Goal: Transaction & Acquisition: Purchase product/service

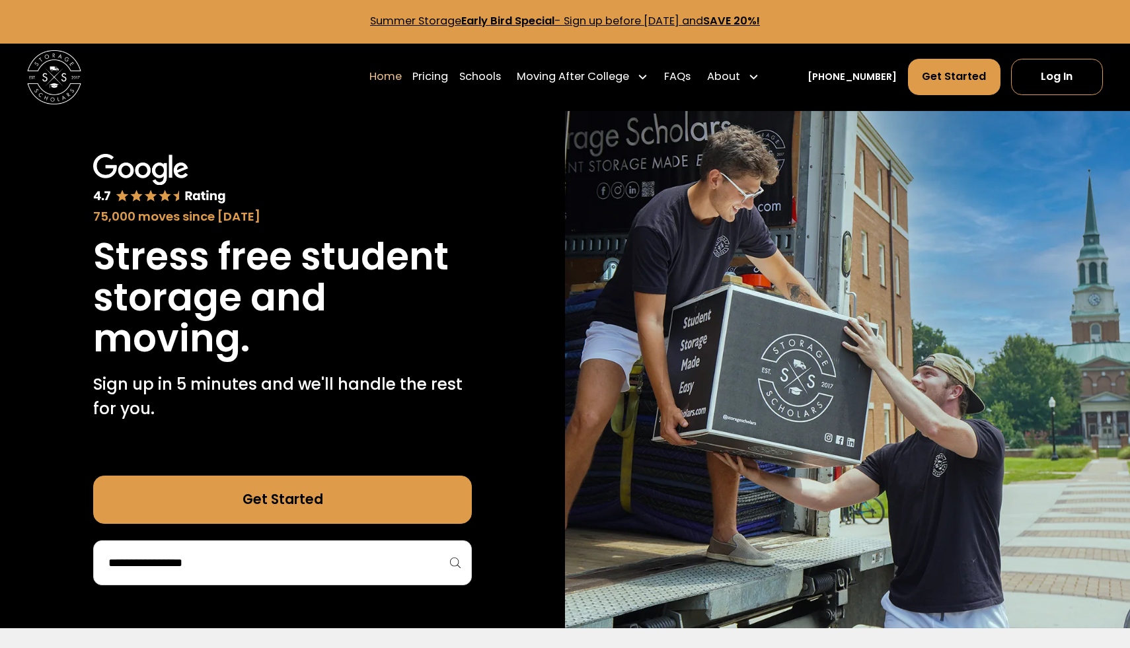
click at [282, 554] on input "search" at bounding box center [282, 563] width 351 height 22
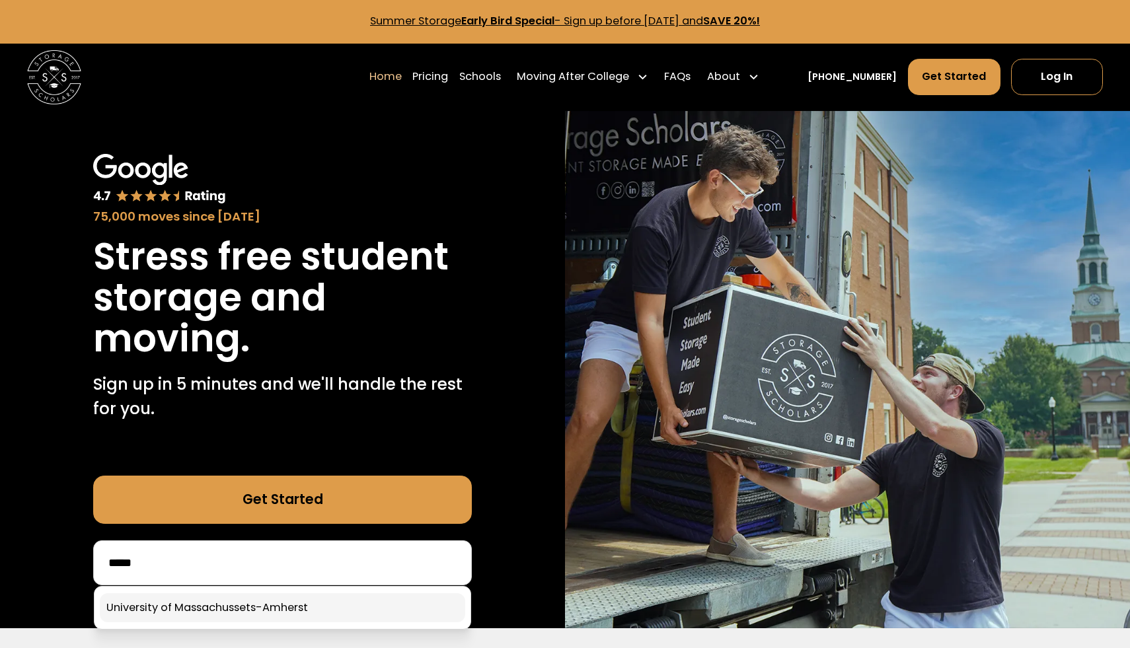
type input "*****"
click at [293, 608] on link at bounding box center [282, 607] width 365 height 29
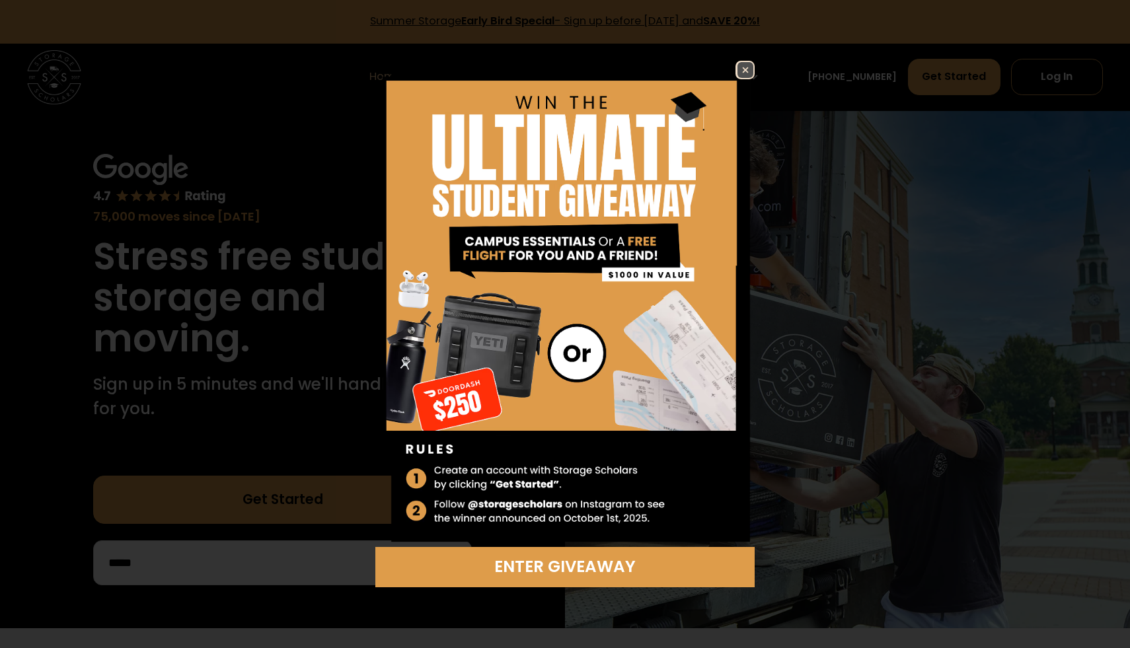
click at [739, 69] on img at bounding box center [745, 70] width 16 height 16
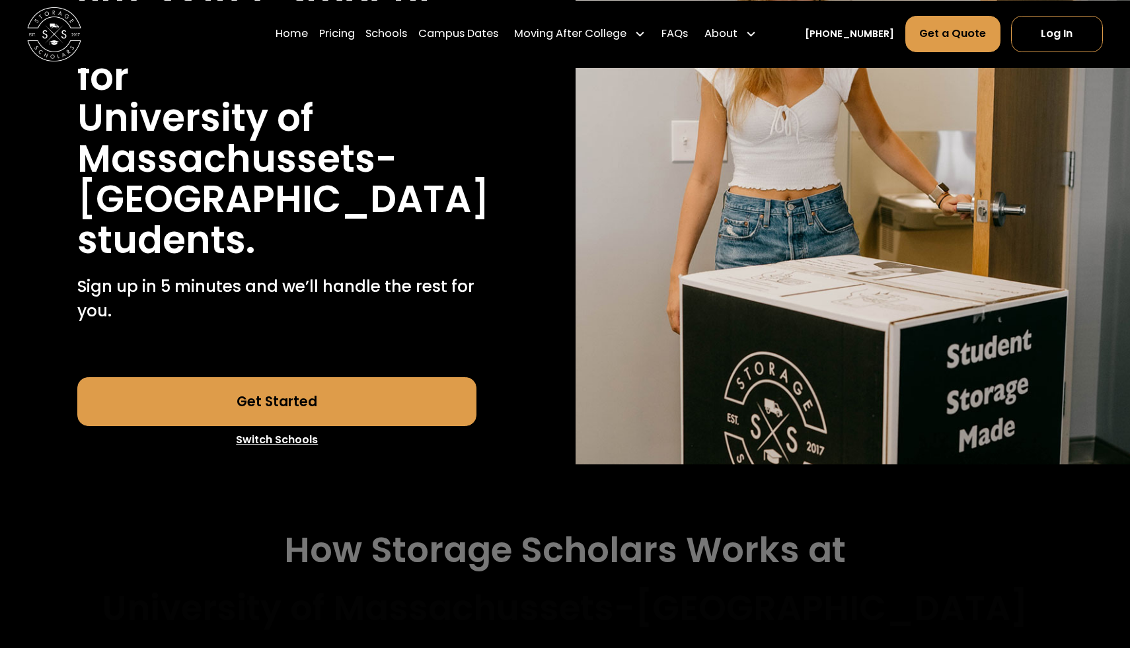
scroll to position [254, 0]
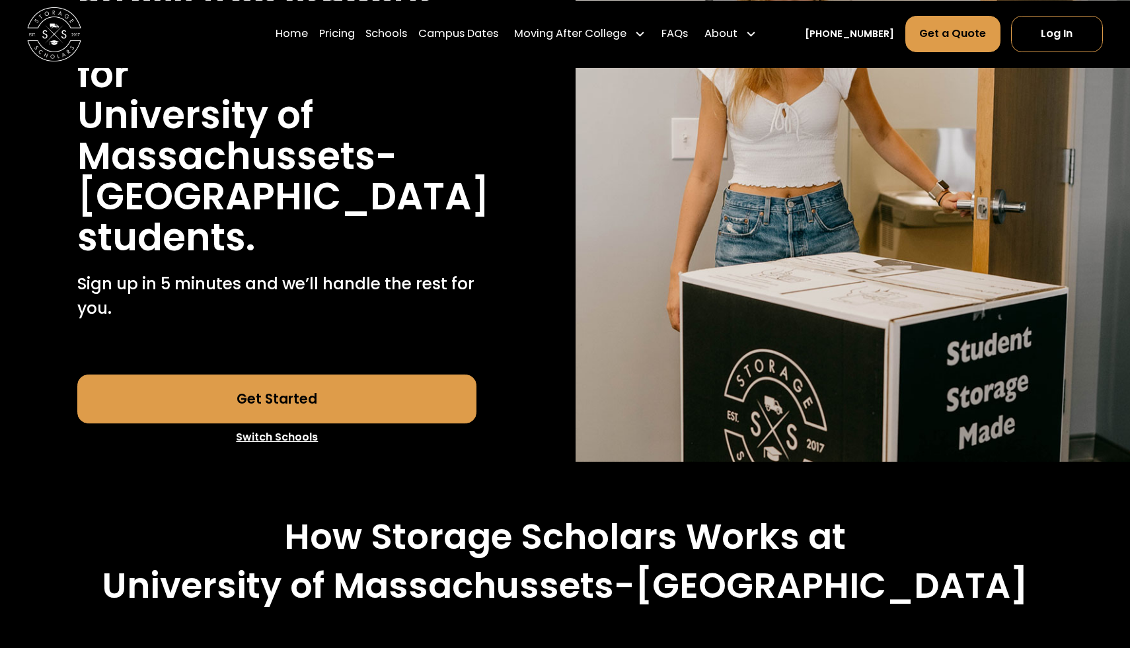
click at [299, 412] on link "Get Started" at bounding box center [276, 399] width 399 height 49
